Goal: Go to known website: Access a specific website the user already knows

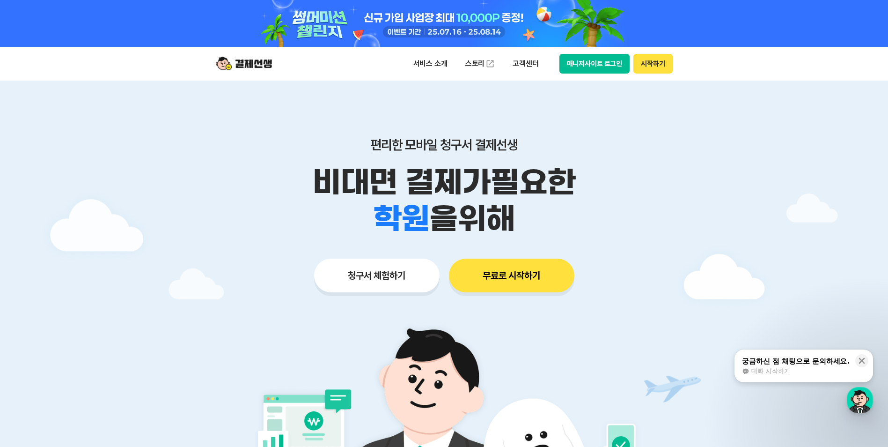
click at [589, 63] on button "매니저사이트 로그인" at bounding box center [595, 64] width 71 height 20
click at [597, 59] on button "매니저사이트 로그인" at bounding box center [595, 64] width 71 height 20
